Goal: Task Accomplishment & Management: Manage account settings

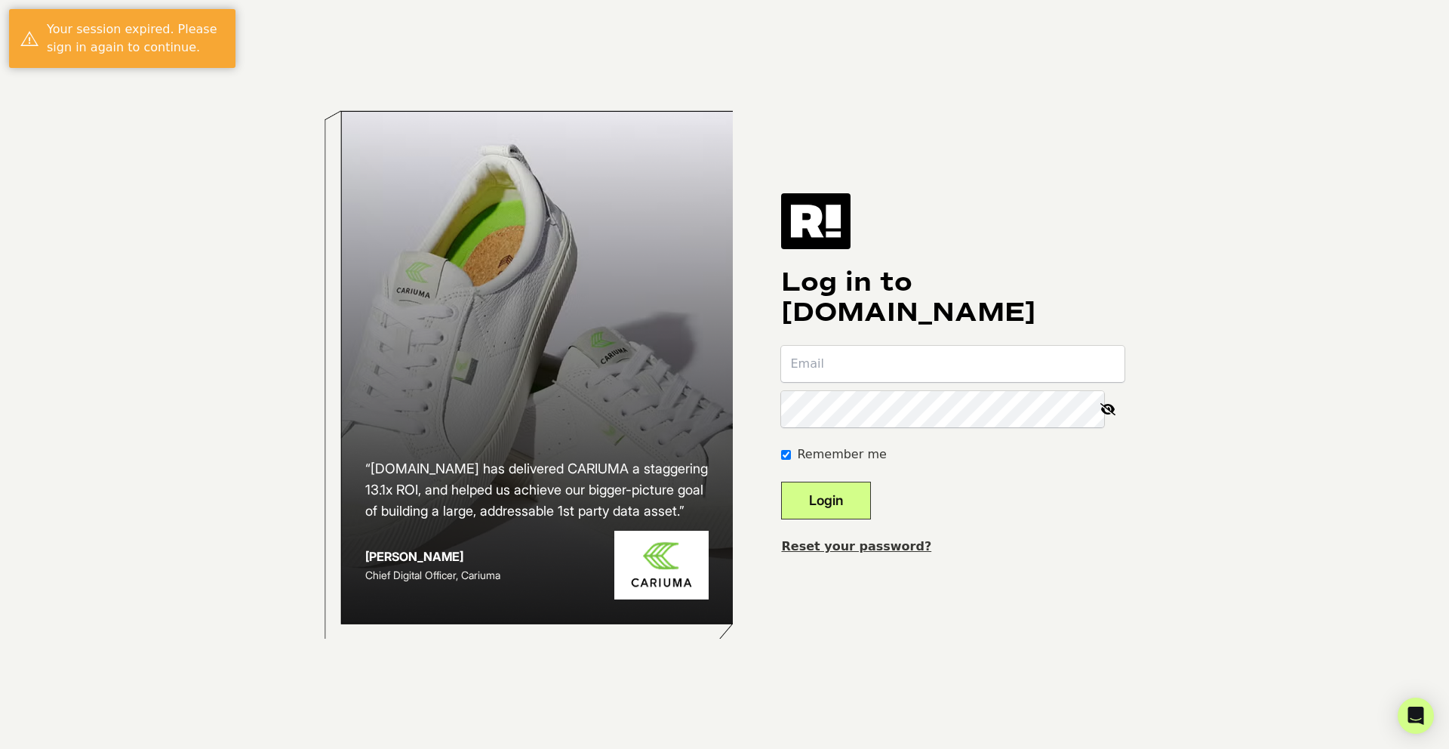
type input "[EMAIL_ADDRESS][DOMAIN_NAME]"
click at [840, 502] on button "Login" at bounding box center [826, 501] width 90 height 38
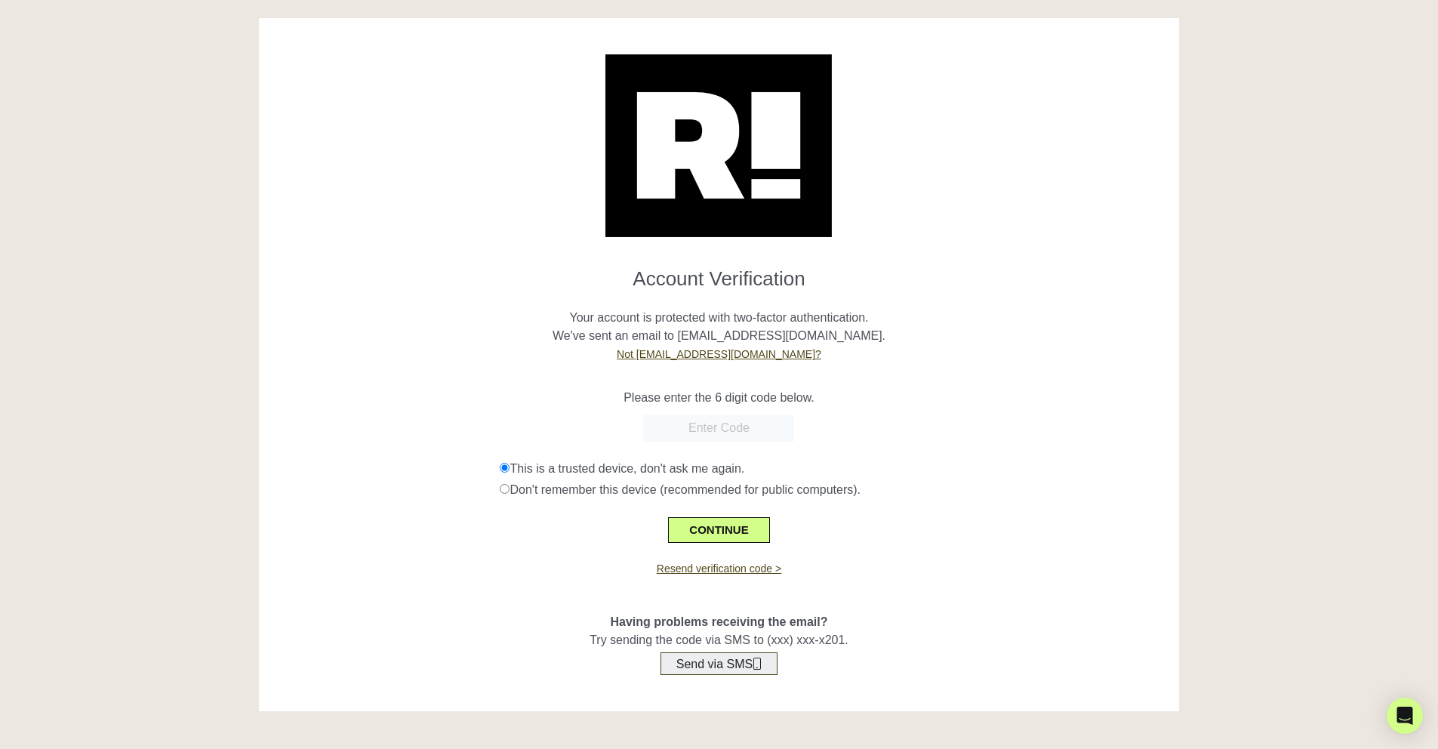
click at [701, 658] on button "Send via SMS" at bounding box center [719, 663] width 117 height 23
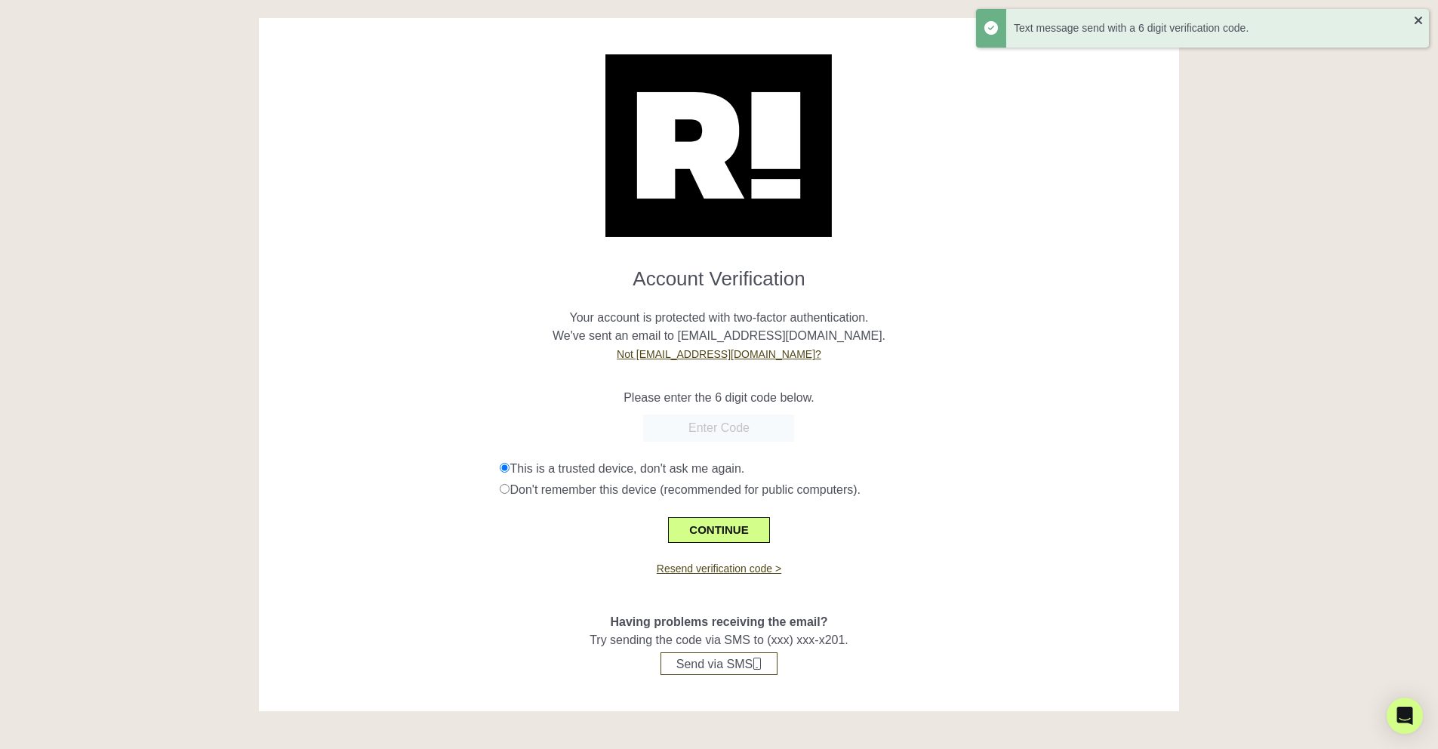
click at [775, 429] on input "text" at bounding box center [718, 427] width 151 height 27
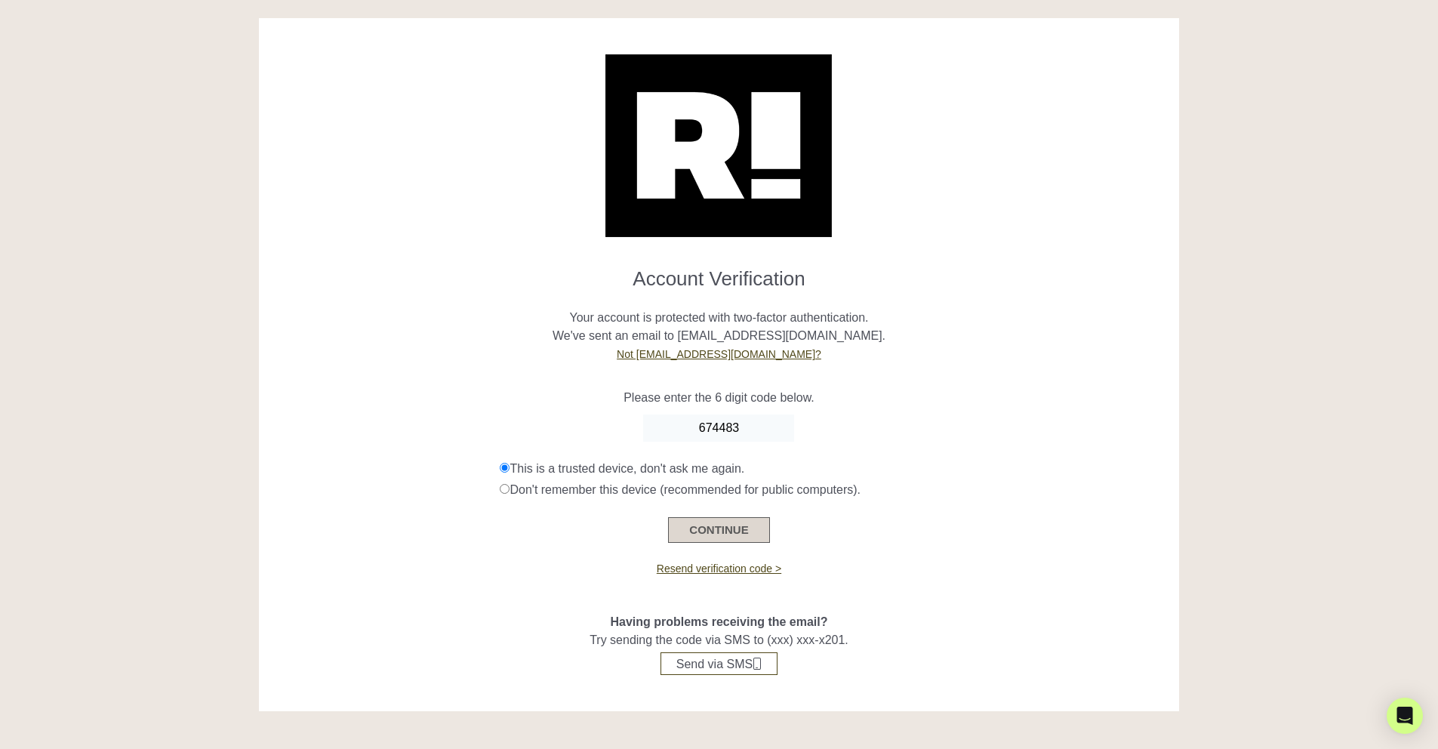
type input "674483"
click at [679, 521] on button "CONTINUE" at bounding box center [718, 530] width 101 height 26
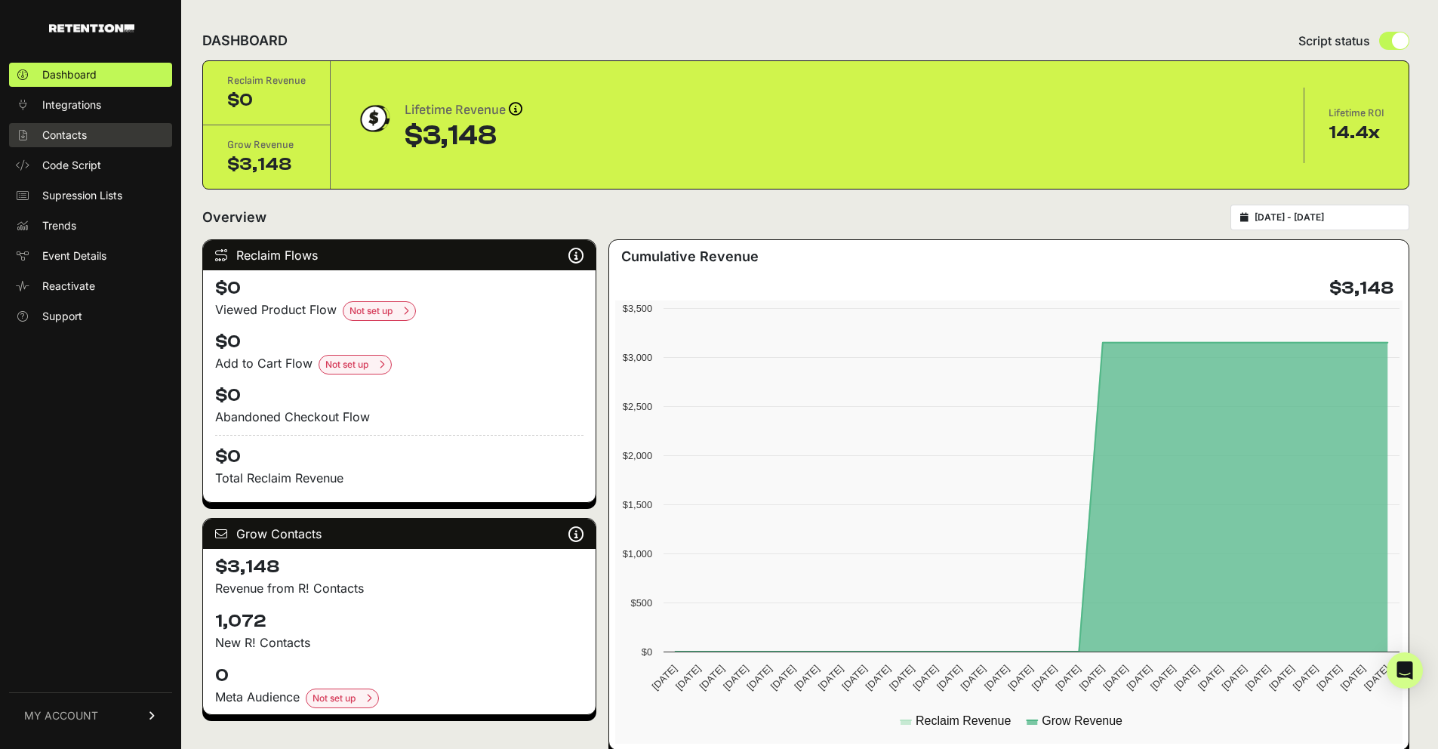
click at [88, 137] on link "Contacts" at bounding box center [90, 135] width 163 height 24
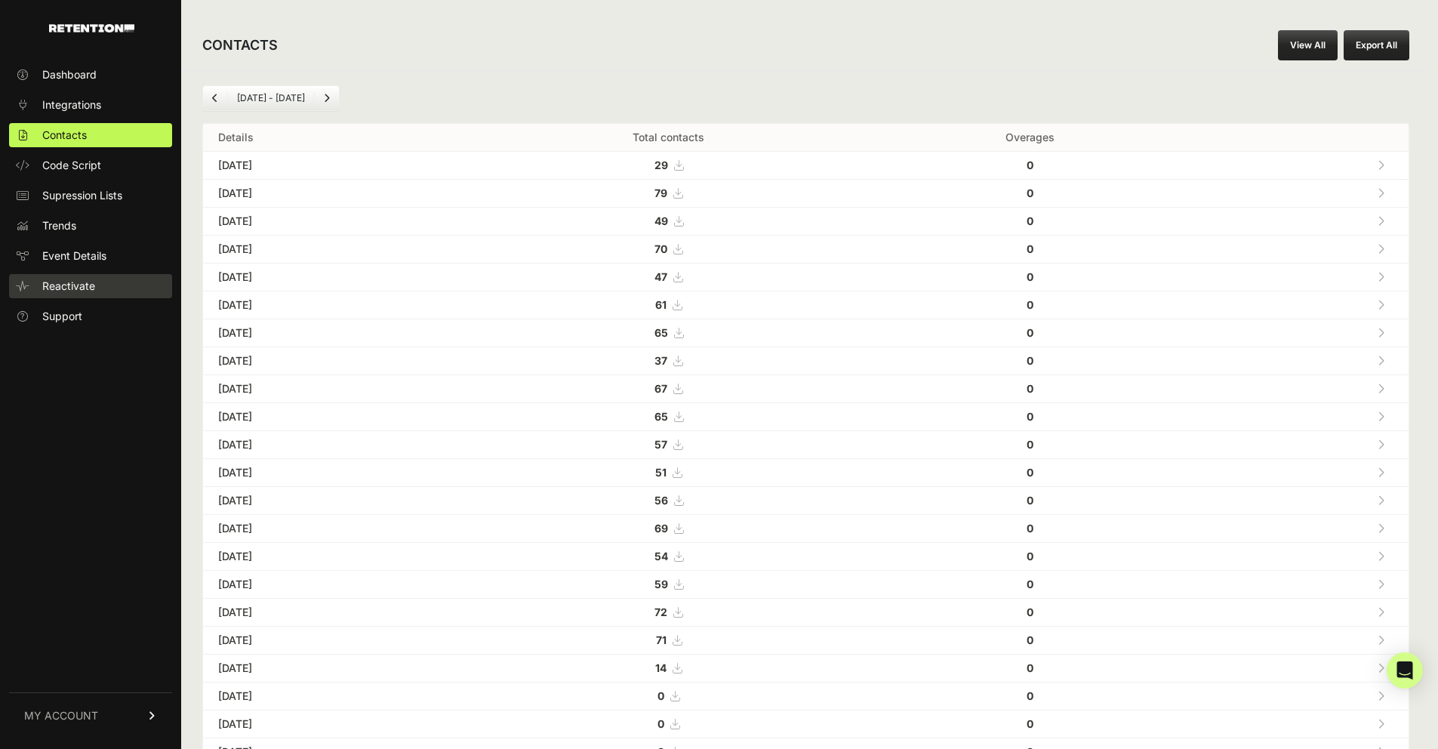
click at [97, 275] on link "Reactivate" at bounding box center [90, 286] width 163 height 24
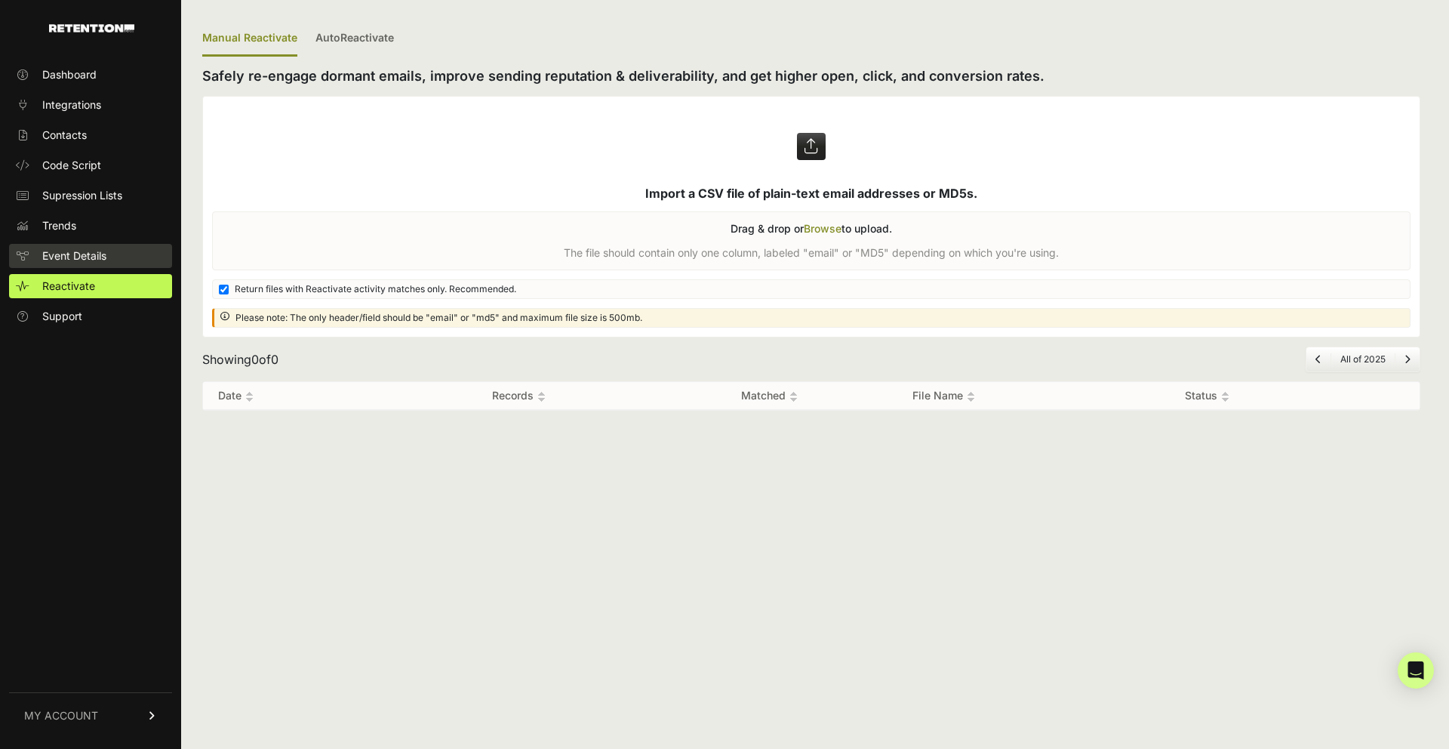
click at [82, 249] on span "Event Details" at bounding box center [74, 255] width 64 height 15
click at [96, 252] on span "Event Details" at bounding box center [74, 255] width 64 height 15
click at [83, 255] on span "Event Details" at bounding box center [74, 255] width 64 height 15
click at [94, 253] on span "Event Details" at bounding box center [74, 255] width 64 height 15
click at [66, 226] on span "Trends" at bounding box center [59, 225] width 34 height 15
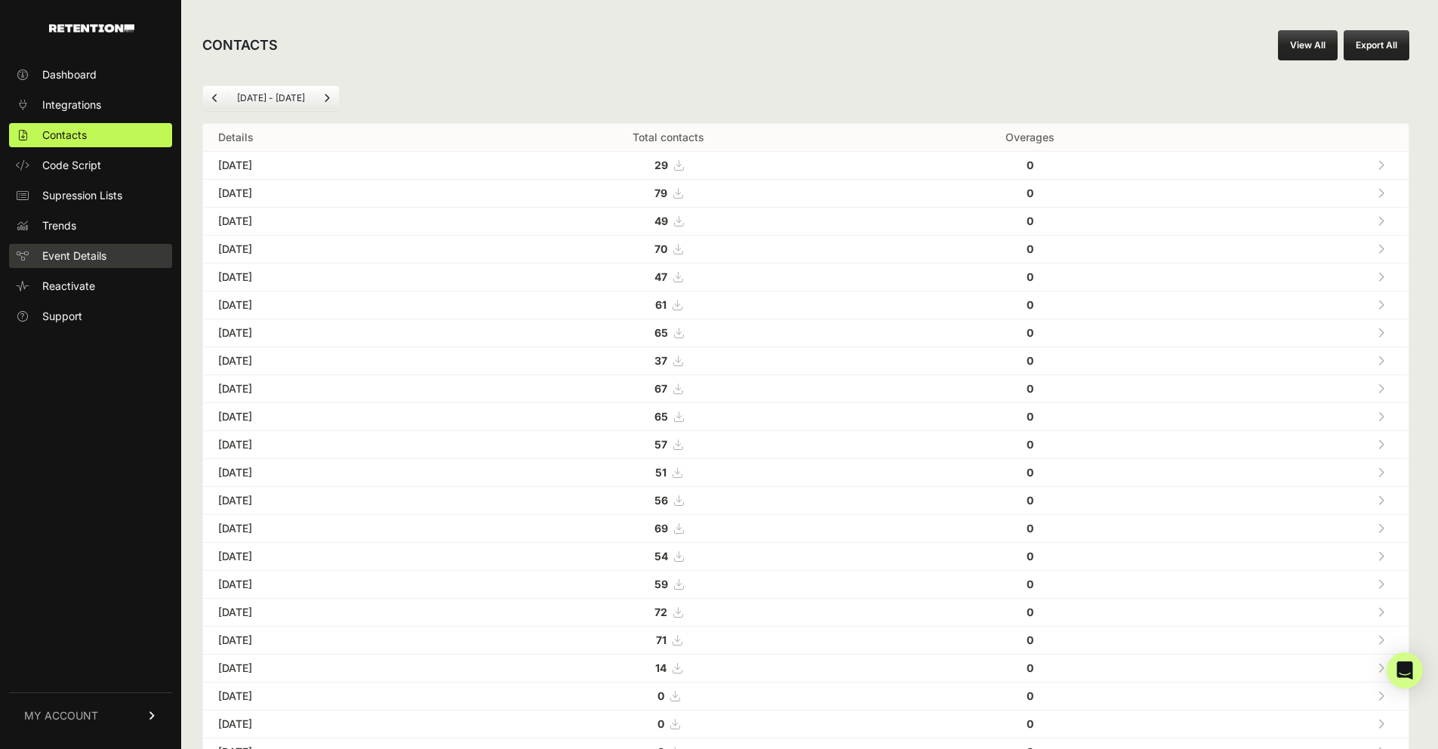
click at [112, 254] on link "Event Details" at bounding box center [90, 256] width 163 height 24
click at [133, 192] on link "Supression Lists" at bounding box center [90, 195] width 163 height 24
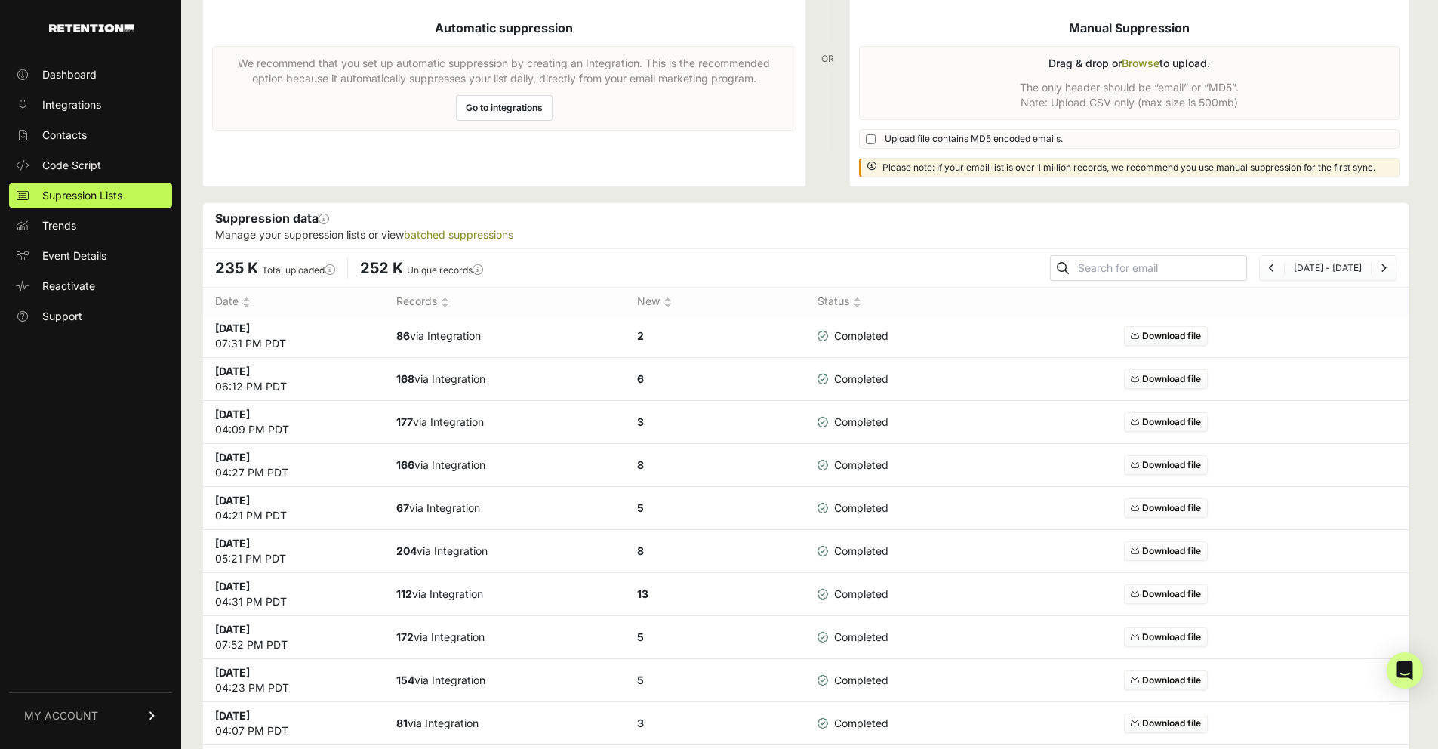
scroll to position [125, 0]
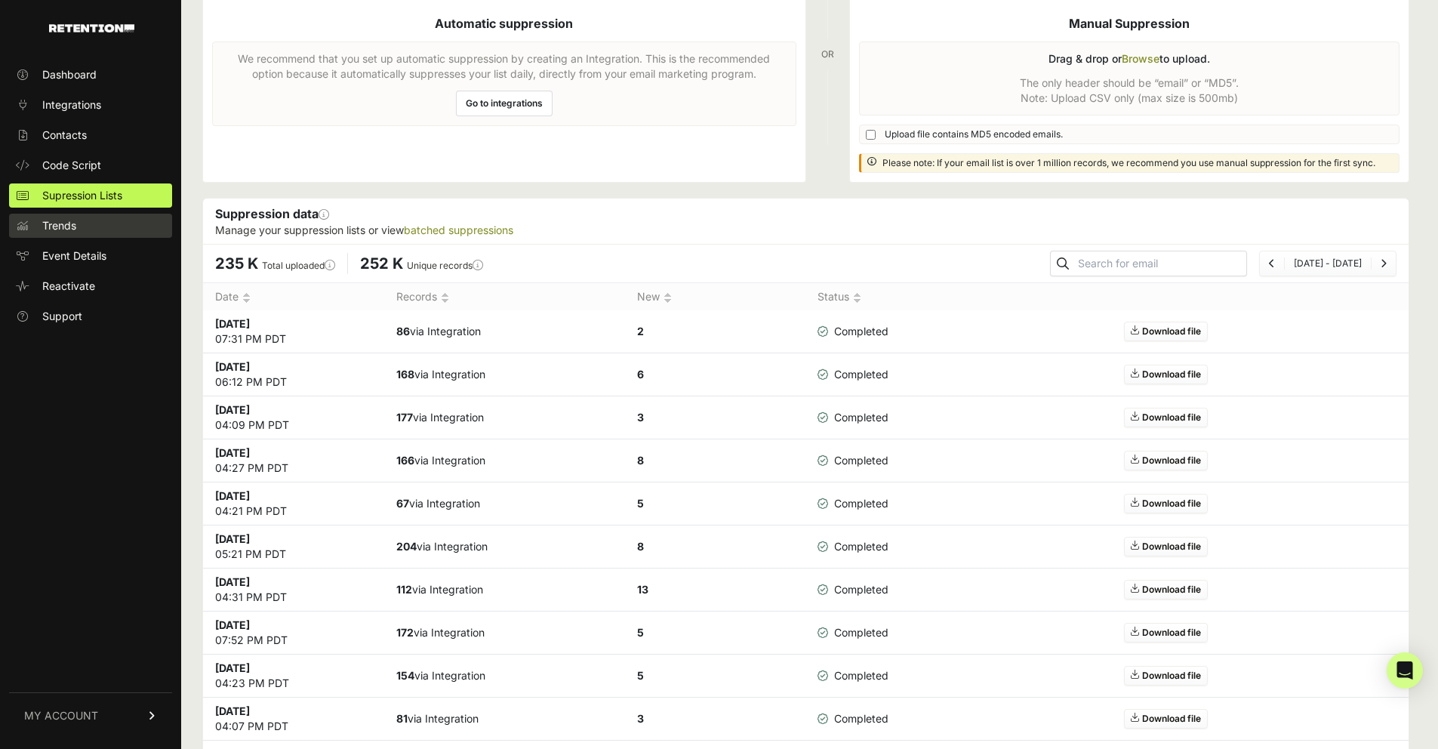
click at [97, 221] on link "Trends" at bounding box center [90, 226] width 163 height 24
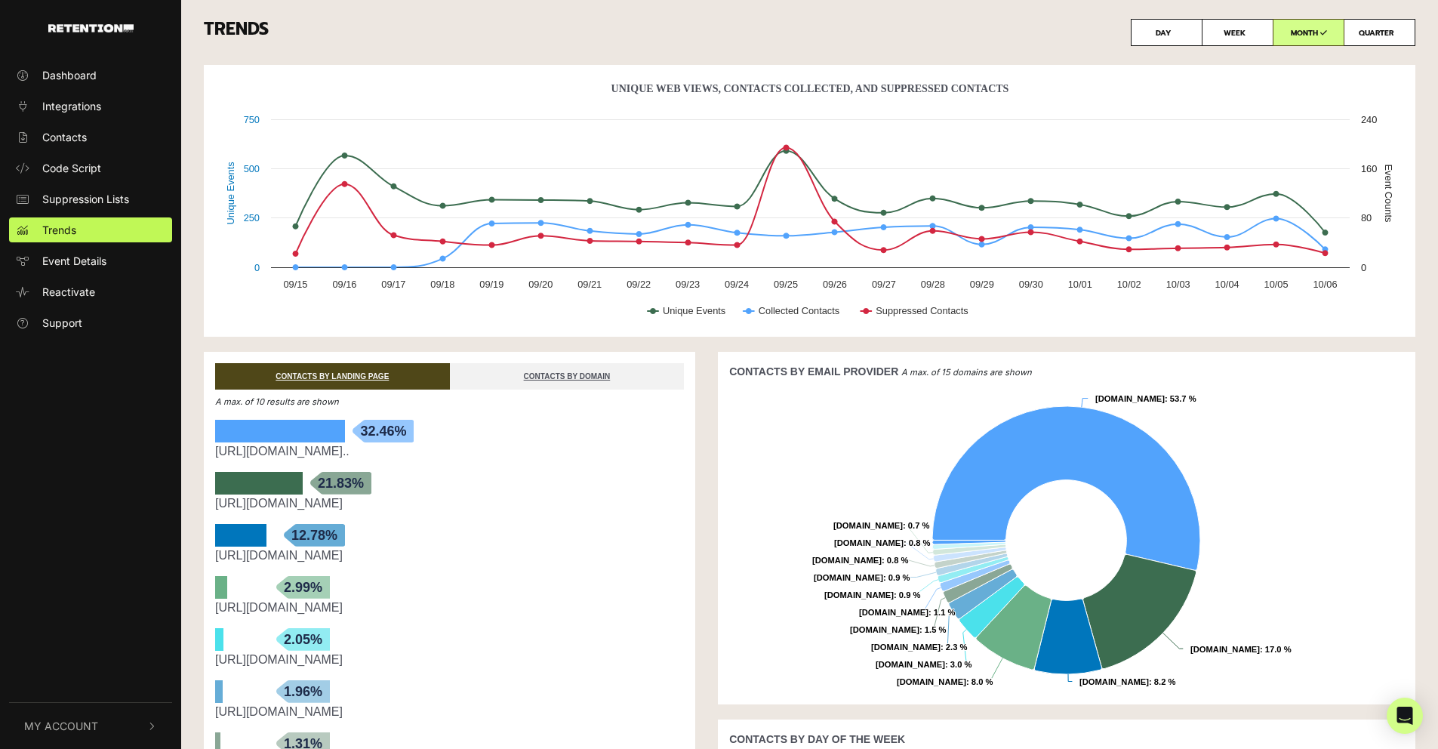
click at [1146, 39] on label "DAY" at bounding box center [1167, 32] width 72 height 27
radio input "true"
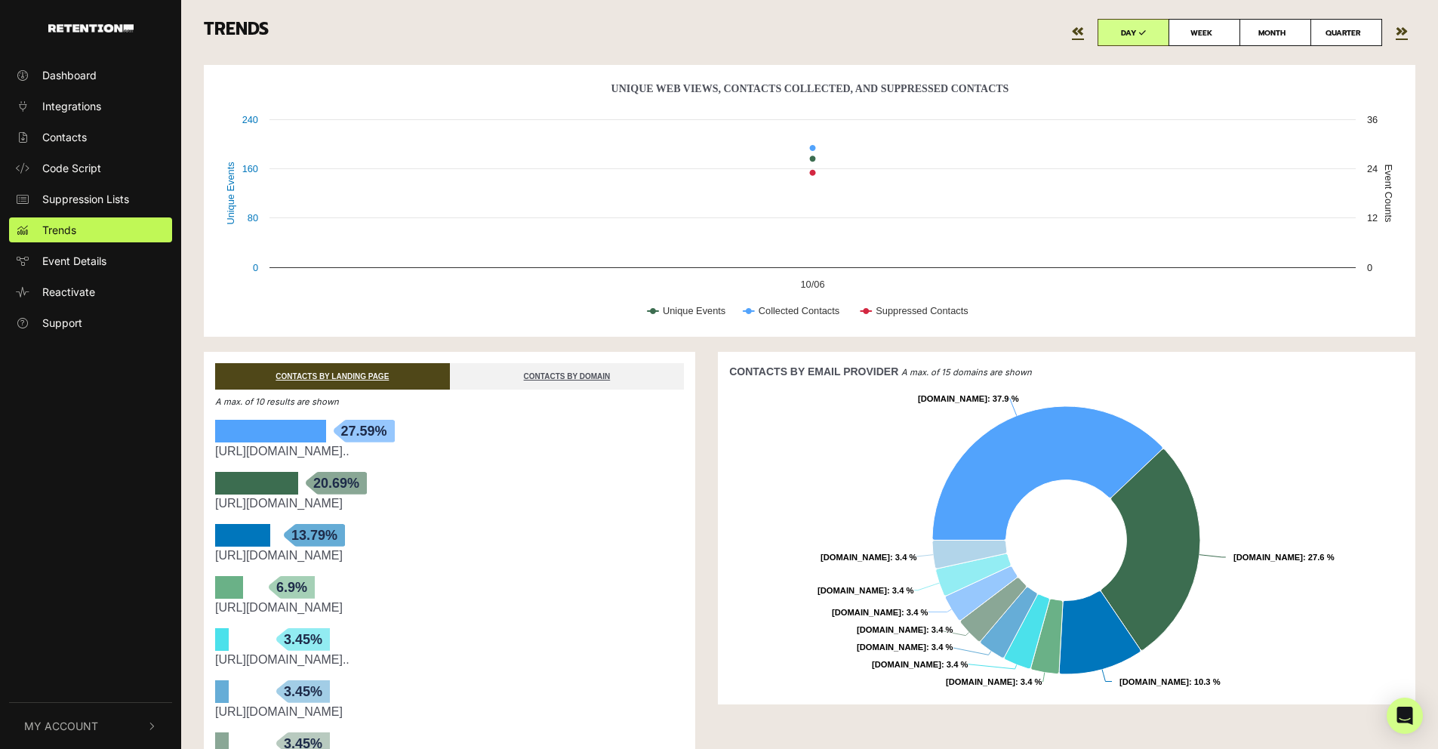
click at [1188, 30] on label "WEEK" at bounding box center [1205, 32] width 72 height 27
radio input "true"
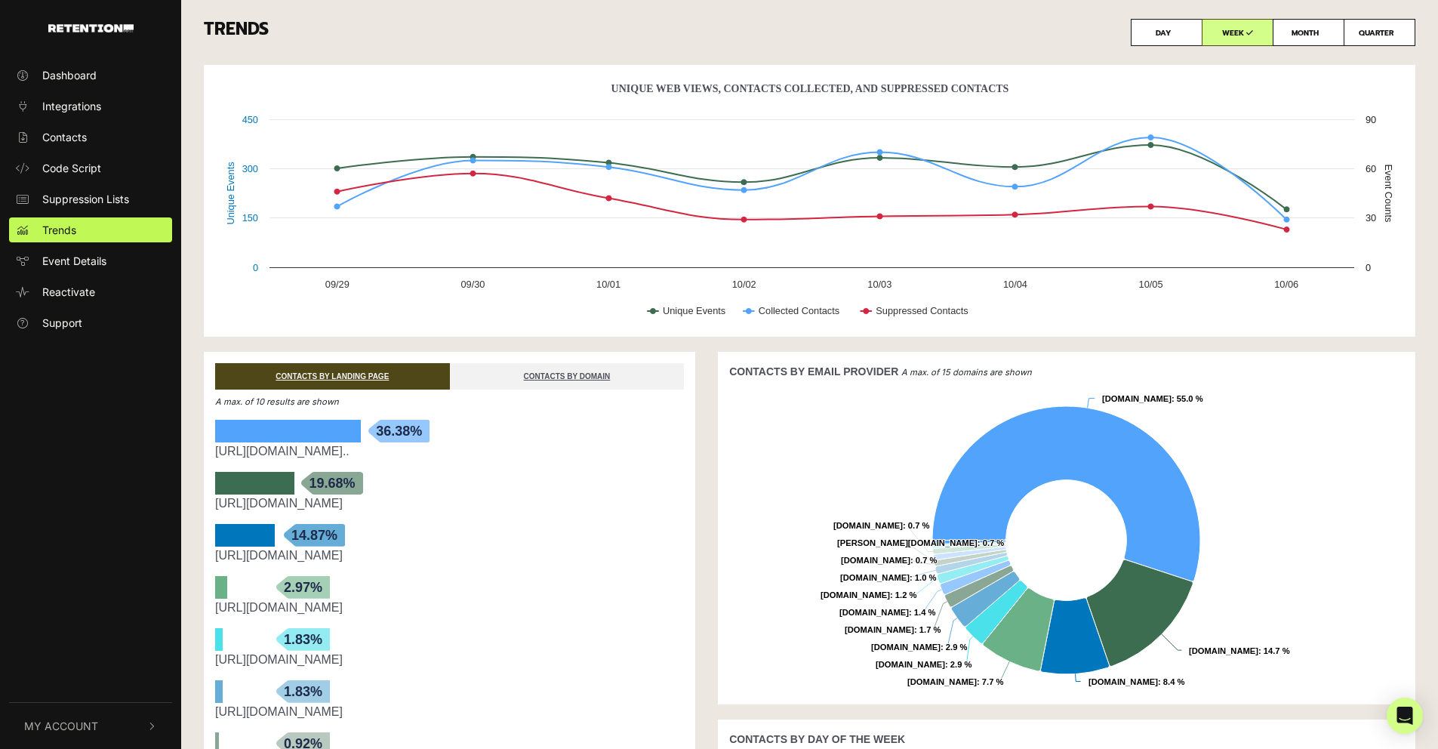
click at [1314, 35] on label "MONTH" at bounding box center [1309, 32] width 72 height 27
radio input "true"
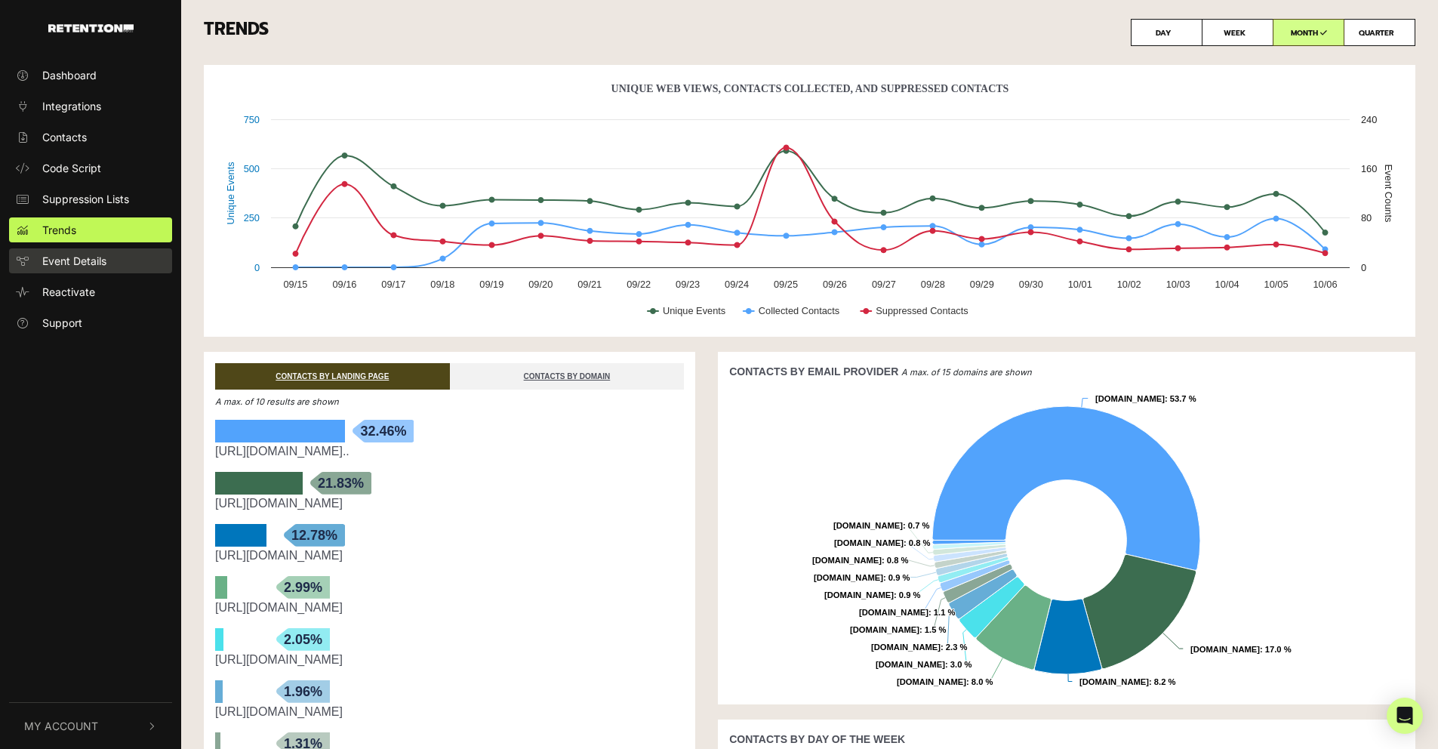
click at [119, 271] on link "Event Details" at bounding box center [90, 260] width 163 height 25
click at [37, 257] on link "Event Details" at bounding box center [90, 260] width 163 height 25
click at [100, 102] on span "Integrations" at bounding box center [71, 106] width 59 height 16
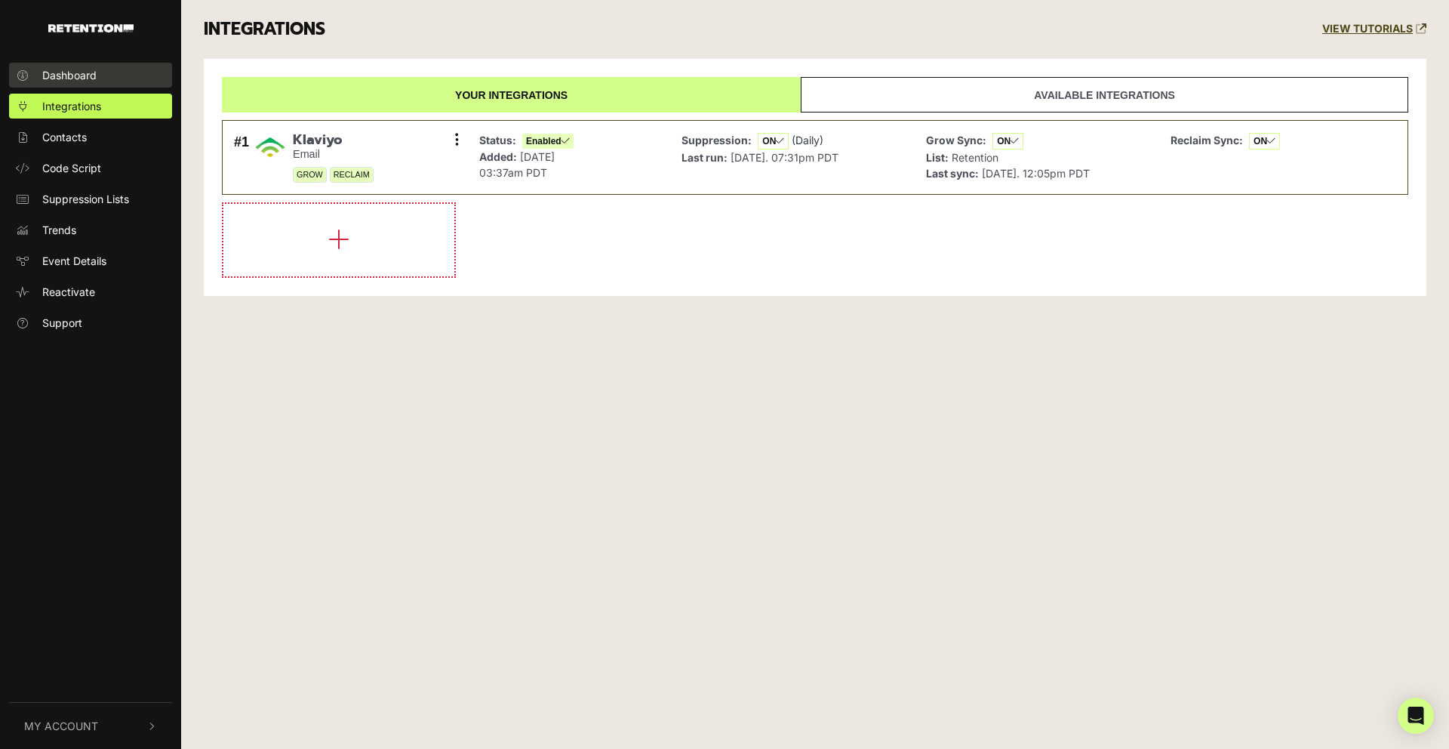
click at [80, 75] on span "Dashboard" at bounding box center [69, 75] width 54 height 16
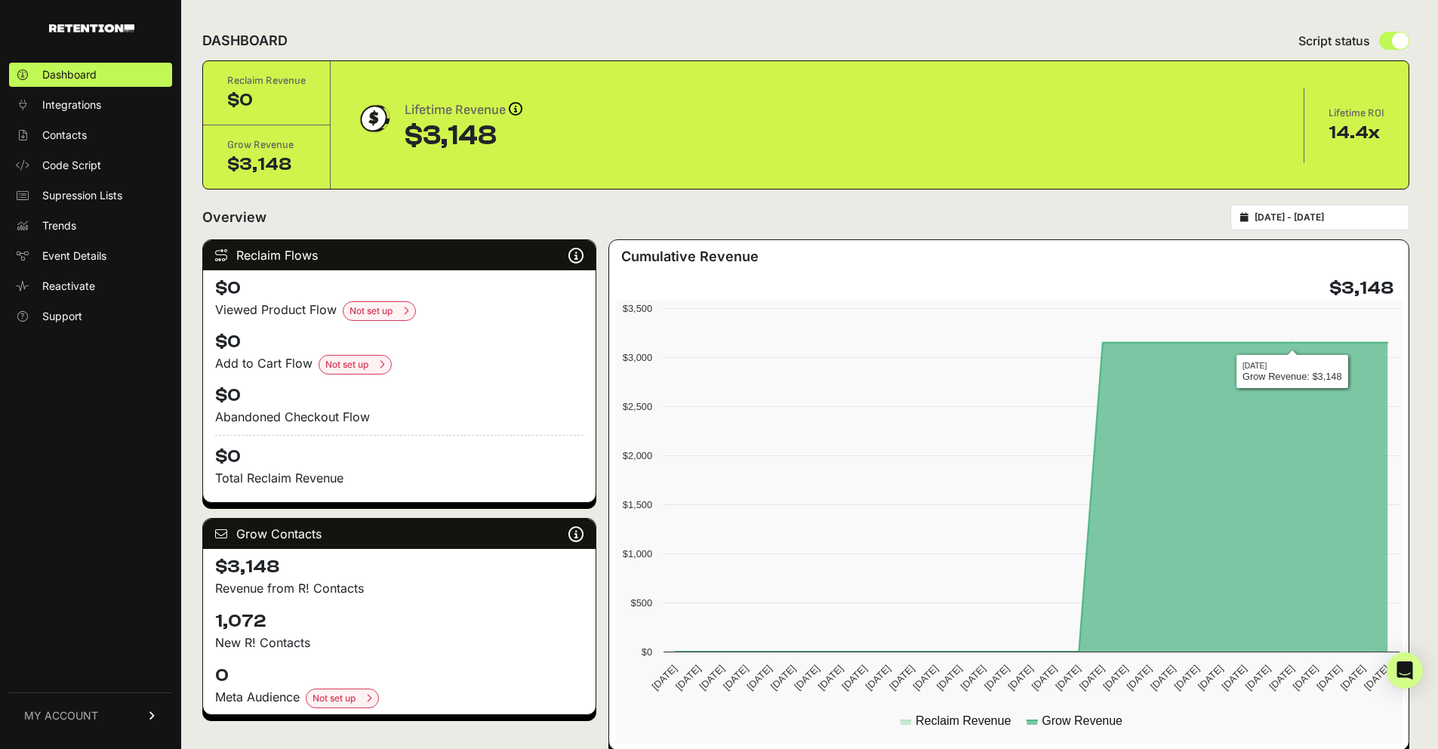
click at [1342, 221] on input "2025-09-06 - 2025-10-06" at bounding box center [1327, 217] width 145 height 12
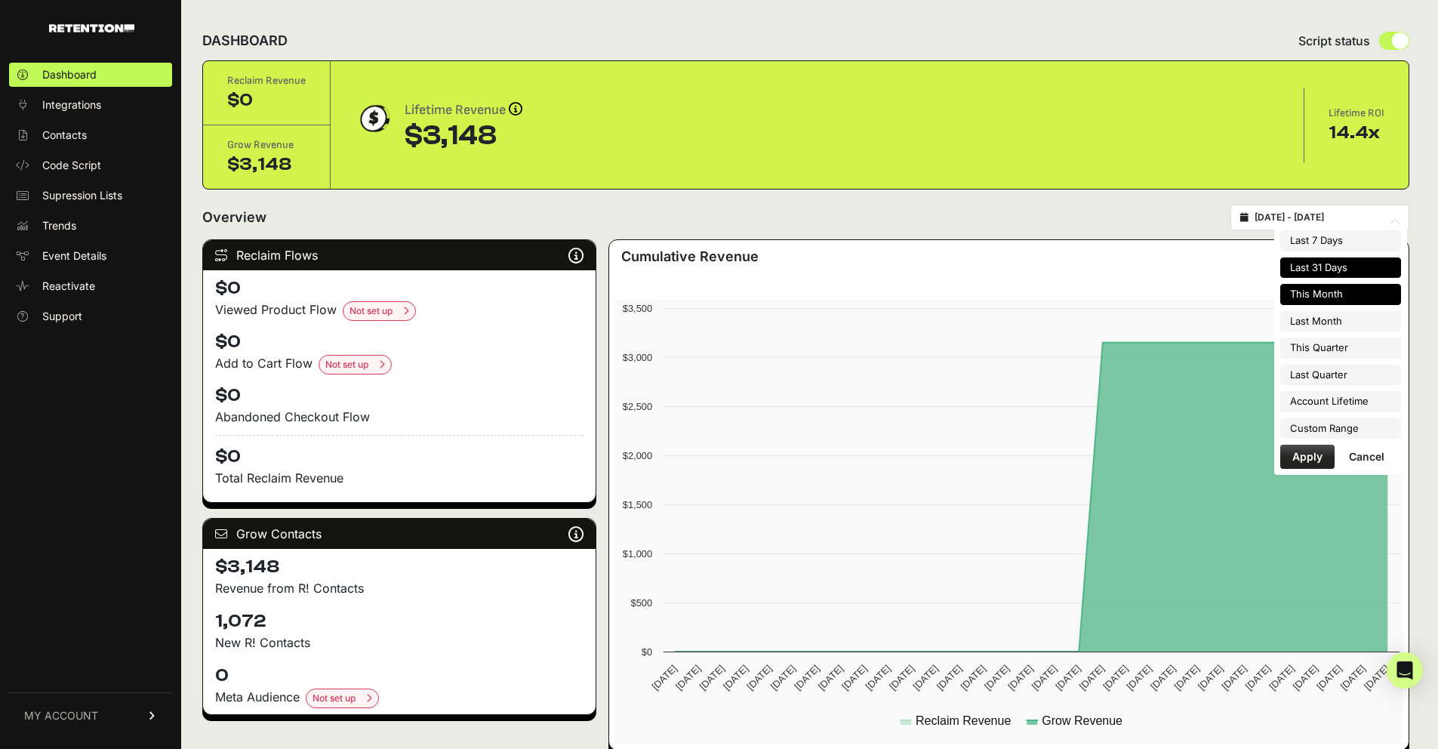
click at [1357, 299] on li "This Month" at bounding box center [1340, 294] width 121 height 21
type input "[DATE] - [DATE]"
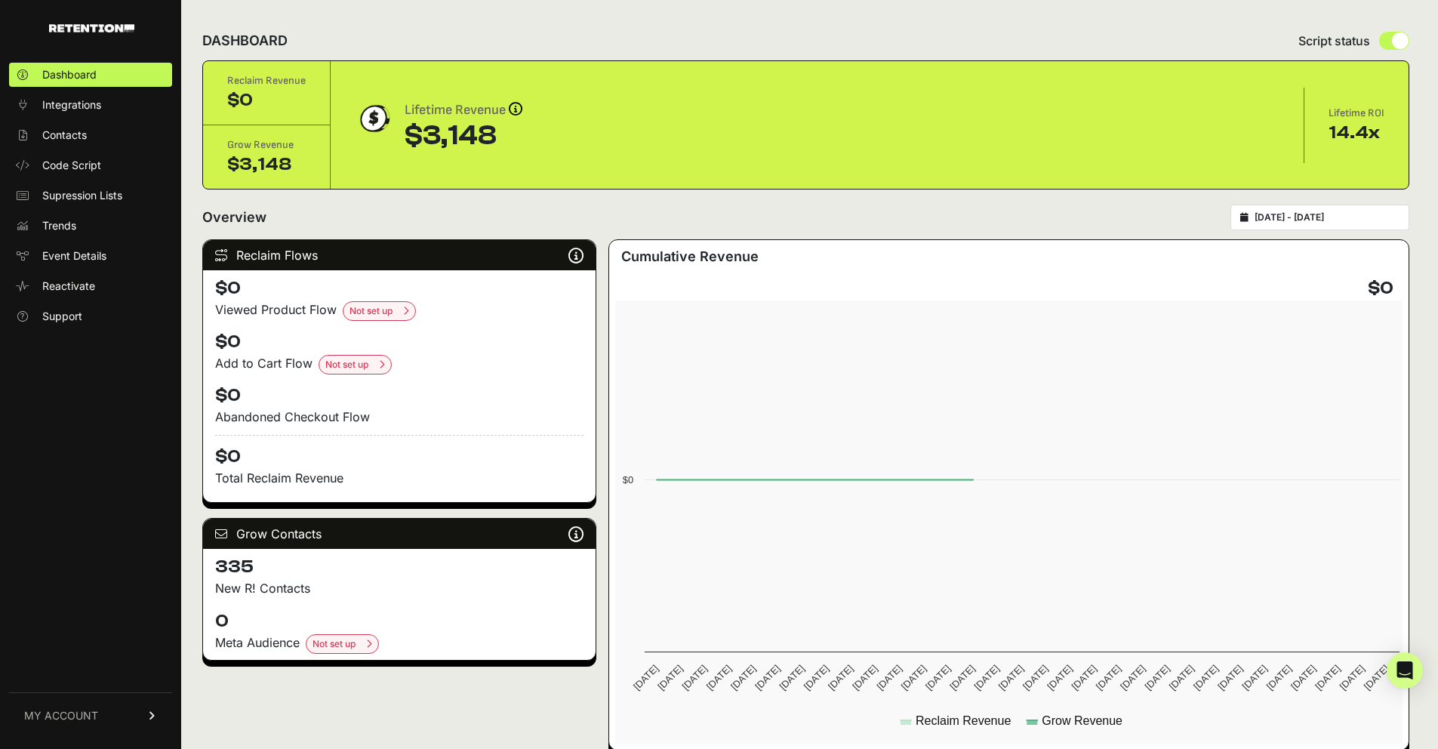
click at [1340, 213] on input "[DATE] - [DATE]" at bounding box center [1327, 217] width 145 height 12
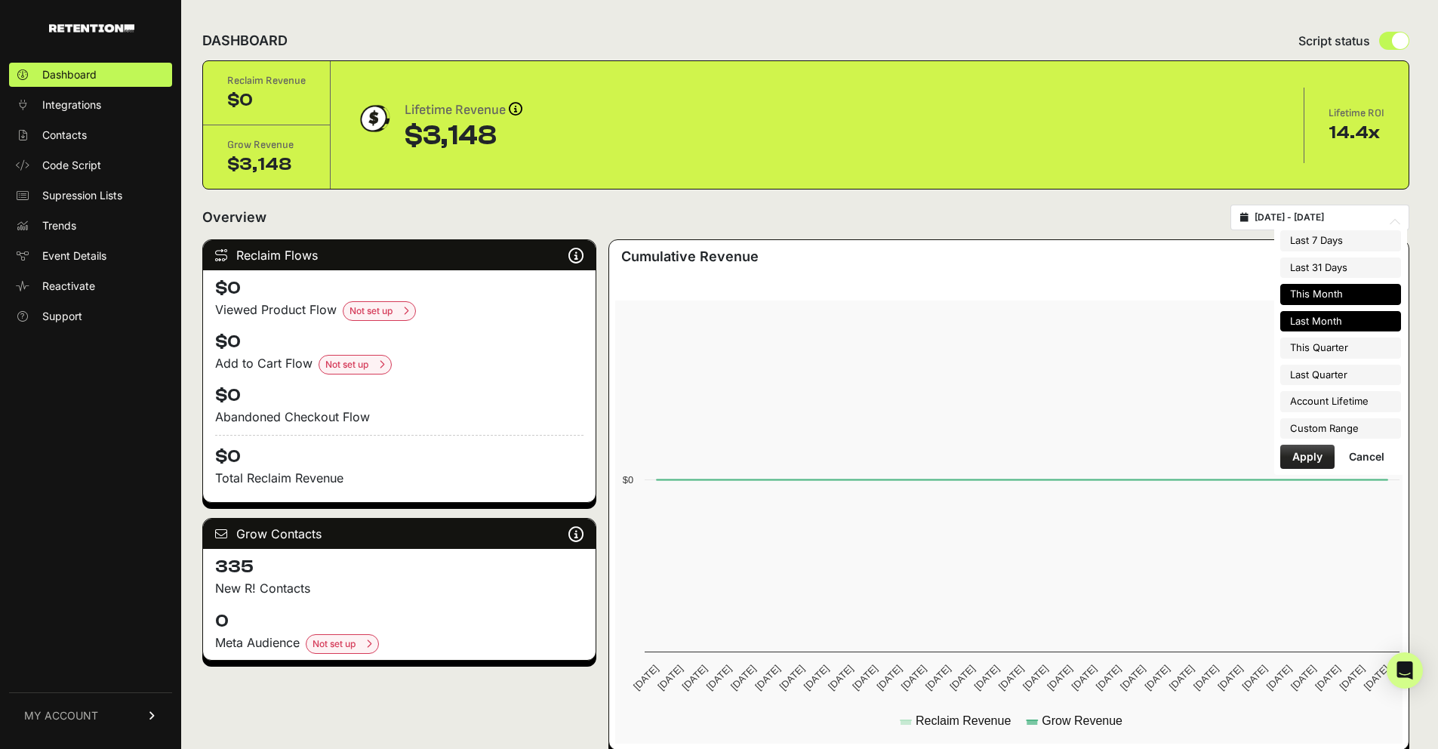
click at [1333, 324] on li "Last Month" at bounding box center [1340, 321] width 121 height 21
type input "[DATE] - [DATE]"
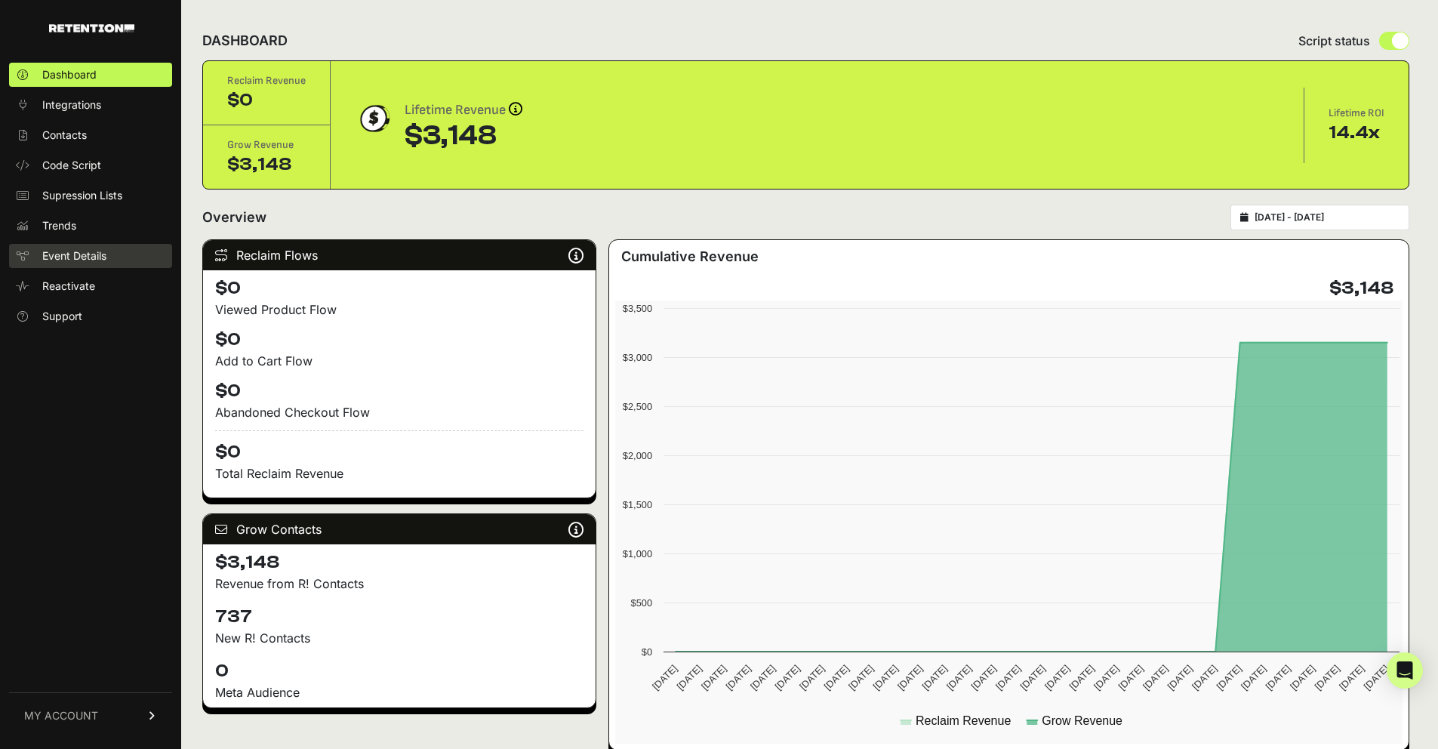
click at [75, 260] on span "Event Details" at bounding box center [74, 255] width 64 height 15
click at [82, 716] on span "MY ACCOUNT" at bounding box center [61, 715] width 74 height 15
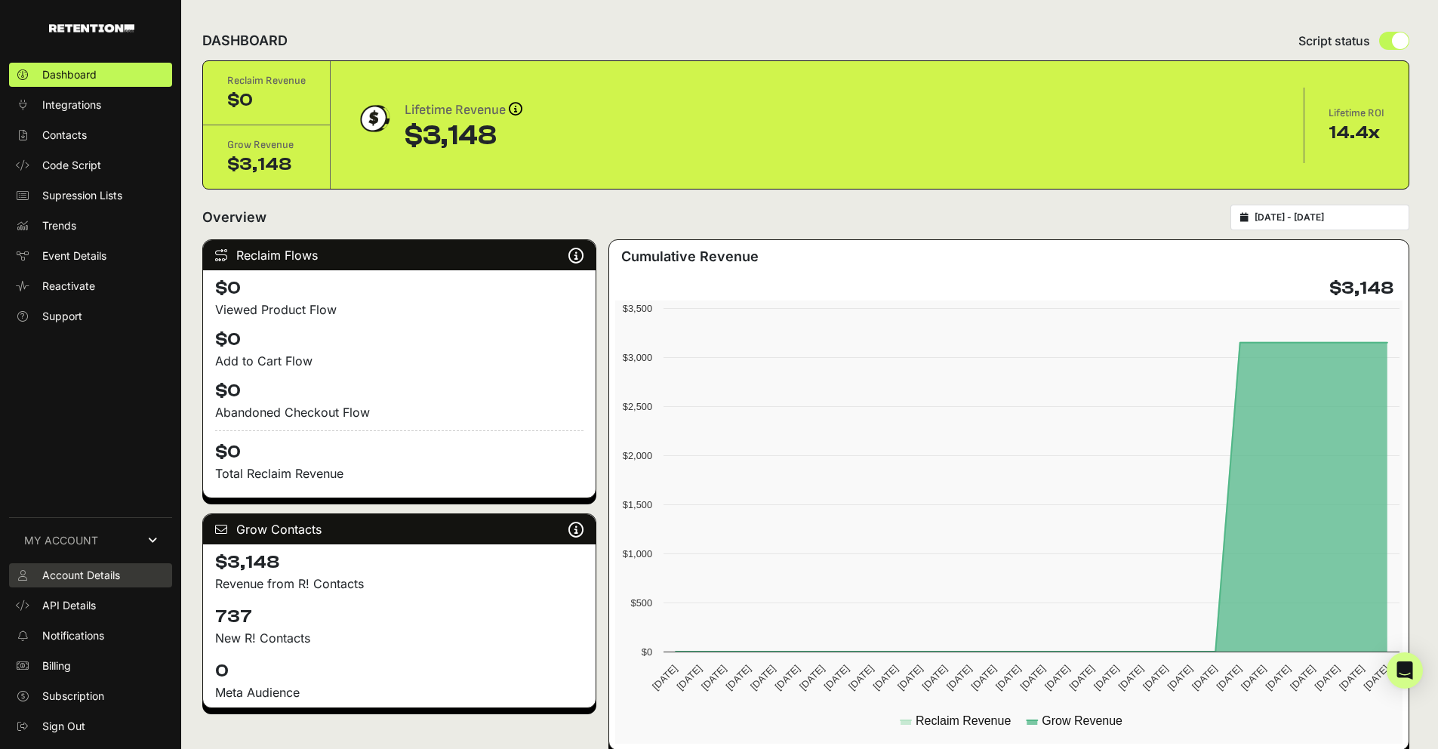
click at [128, 572] on link "Account Details" at bounding box center [90, 575] width 163 height 24
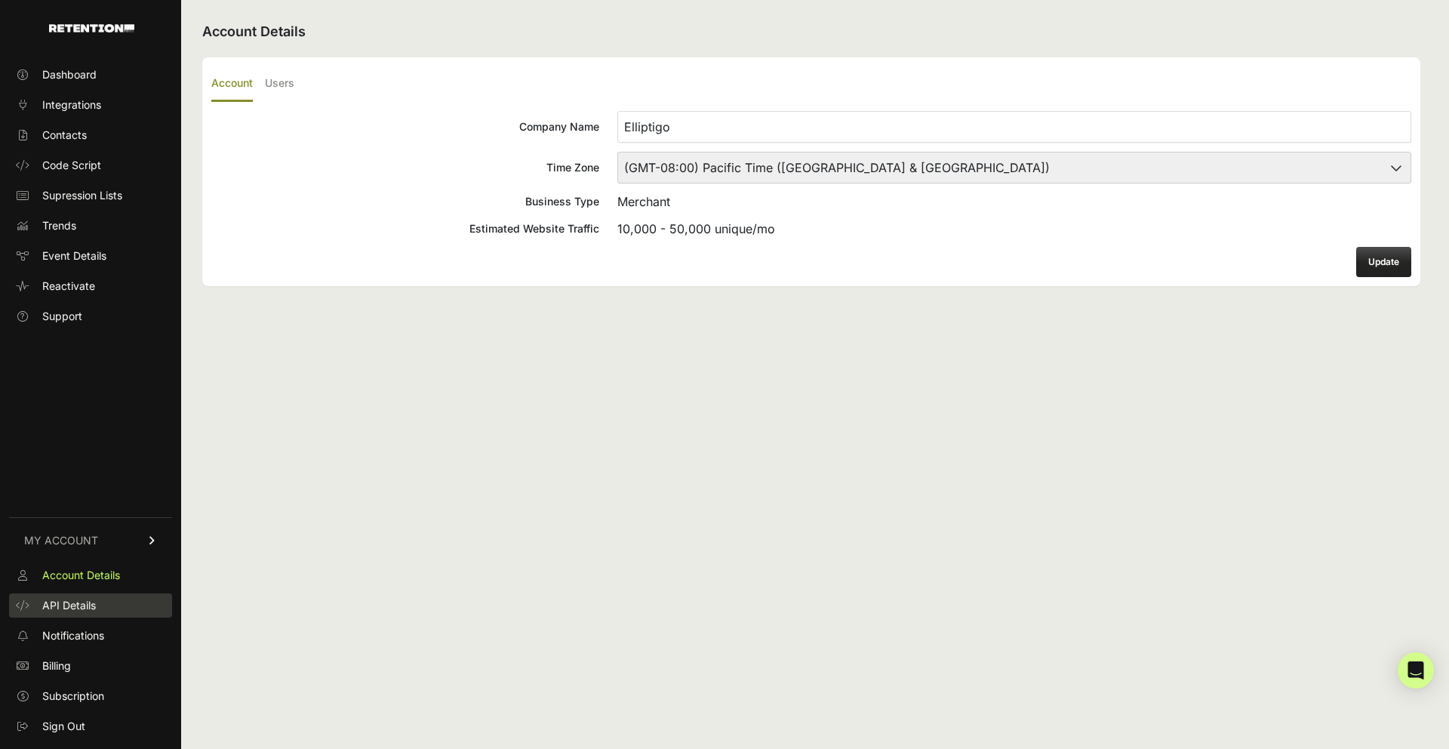
click at [114, 606] on link "API Details" at bounding box center [90, 605] width 163 height 24
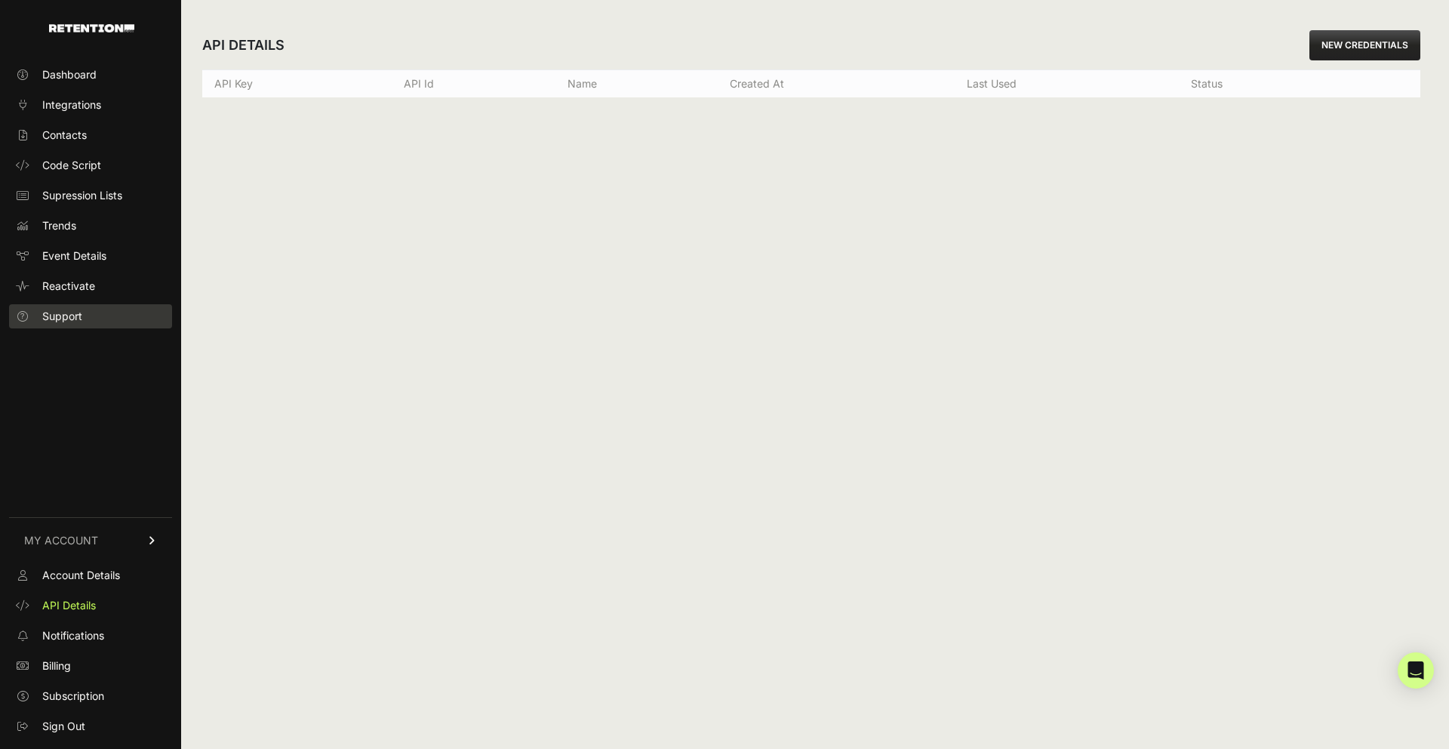
click at [54, 312] on span "Support" at bounding box center [62, 316] width 40 height 15
click at [69, 106] on span "Integrations" at bounding box center [71, 104] width 59 height 15
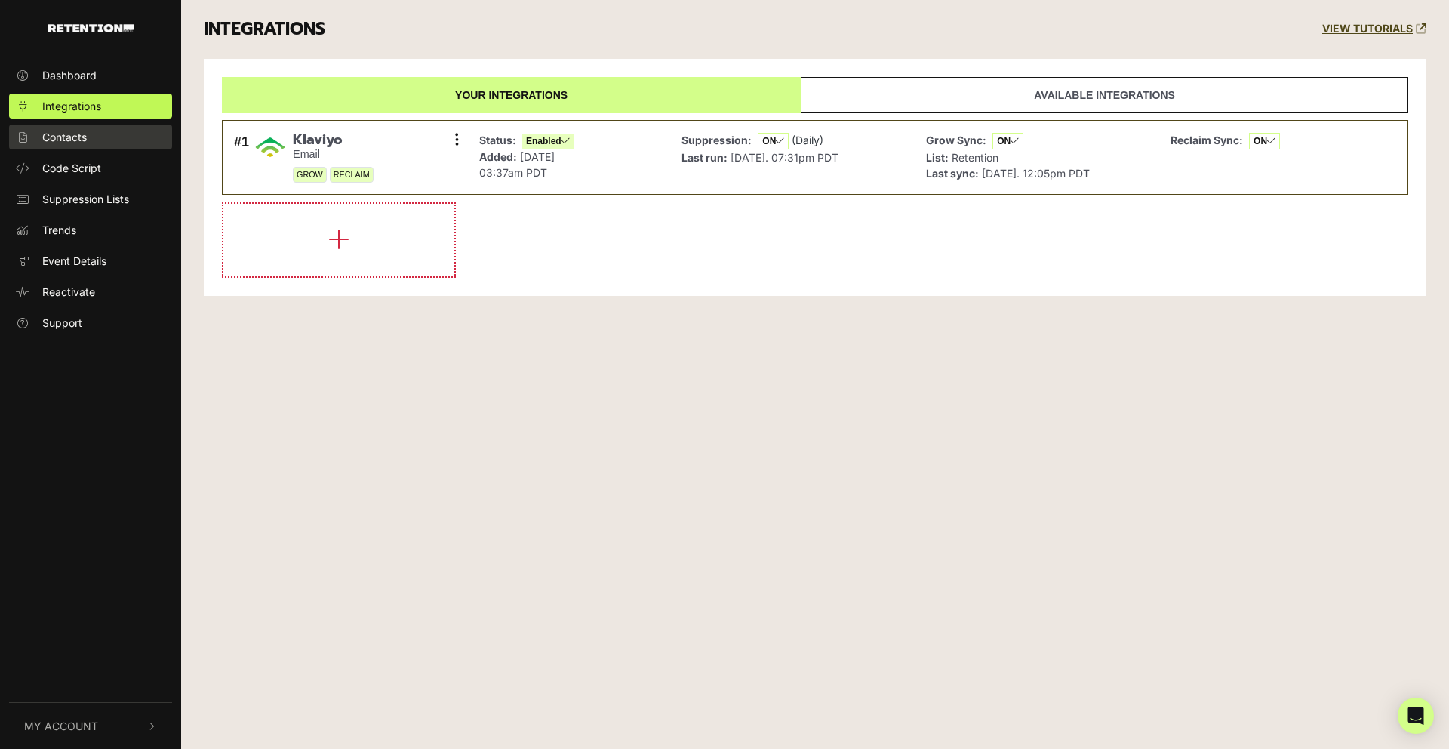
click at [69, 140] on span "Contacts" at bounding box center [64, 137] width 45 height 16
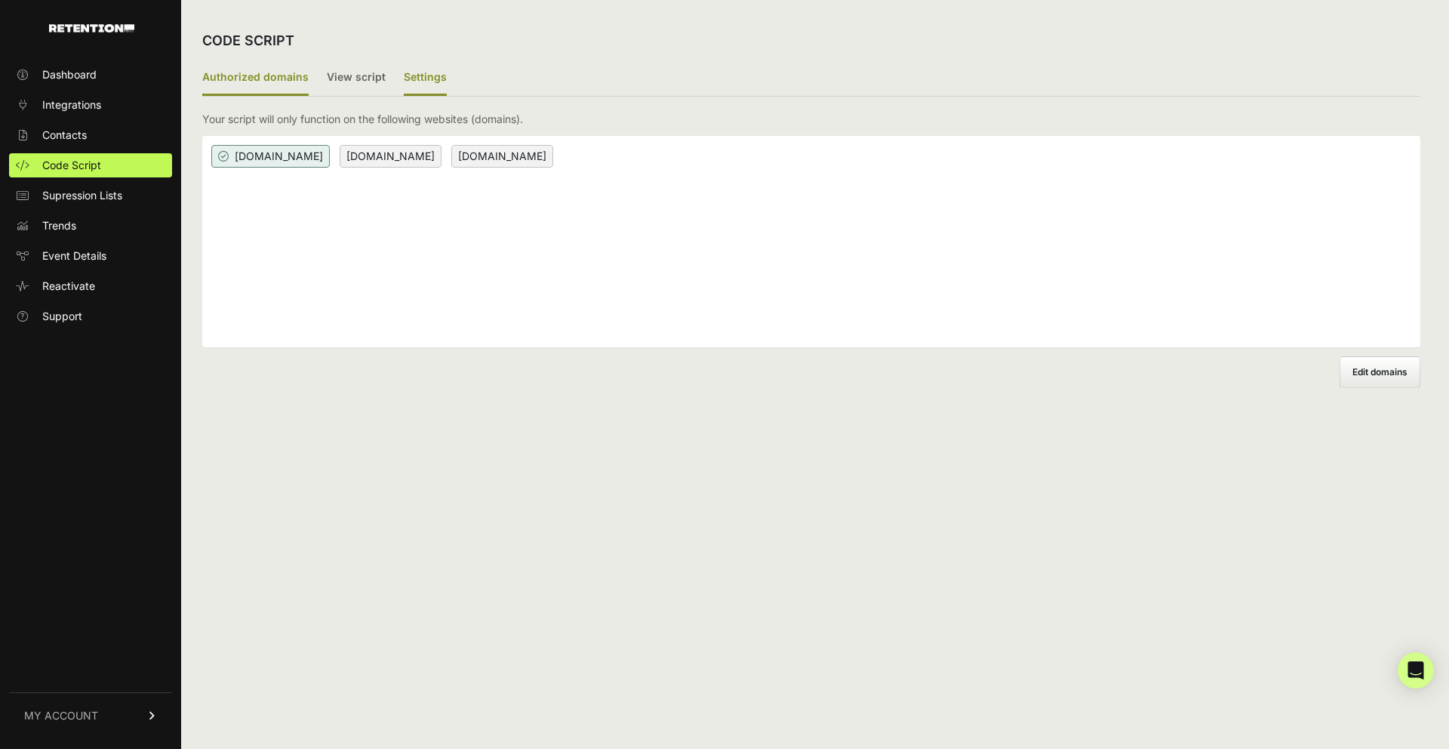
click at [423, 76] on label "Settings" at bounding box center [425, 77] width 43 height 35
click at [0, 0] on input "Settings" at bounding box center [0, 0] width 0 height 0
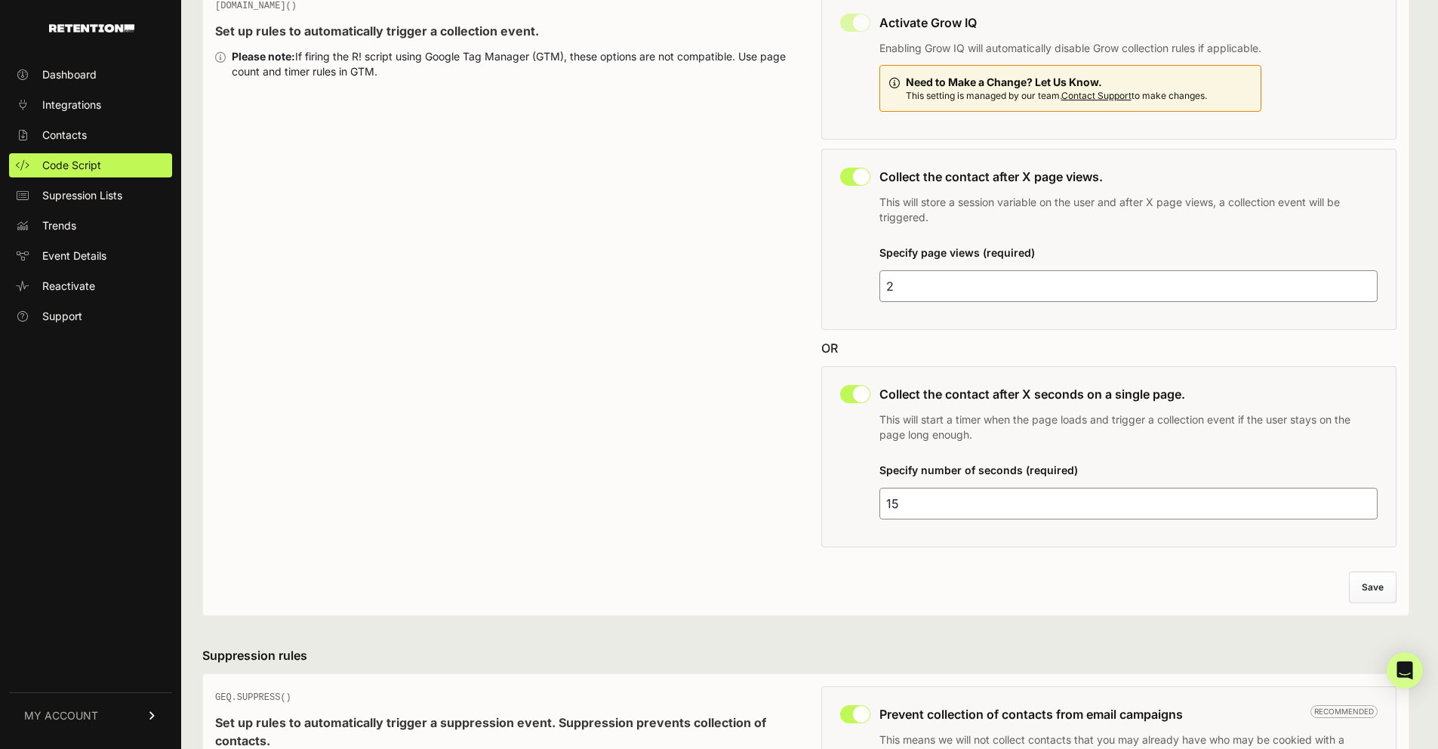
scroll to position [158, 0]
